Goal: Navigation & Orientation: Find specific page/section

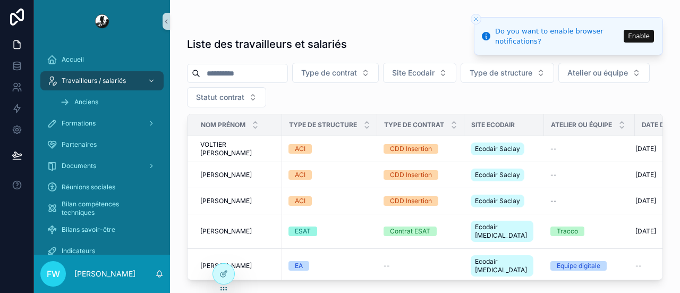
click at [476, 16] on icon "Close toast" at bounding box center [476, 19] width 6 height 6
